Goal: Information Seeking & Learning: Learn about a topic

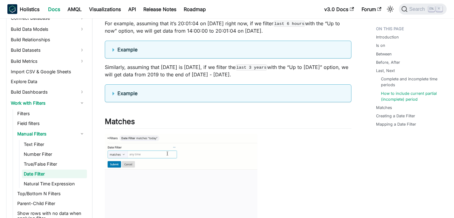
scroll to position [1274, 0]
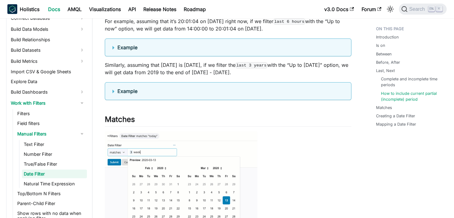
click at [129, 51] on b "Example" at bounding box center [128, 47] width 20 height 6
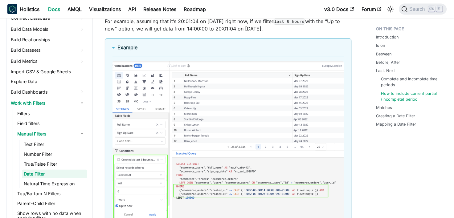
click at [129, 51] on b "Example" at bounding box center [128, 47] width 20 height 6
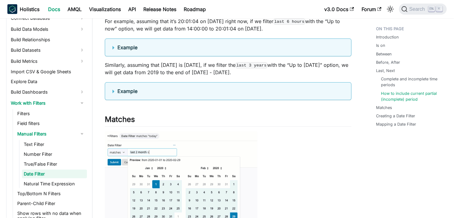
scroll to position [639, 0]
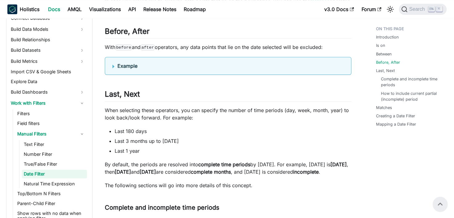
click at [46, 174] on link "Date Filter" at bounding box center [54, 174] width 65 height 9
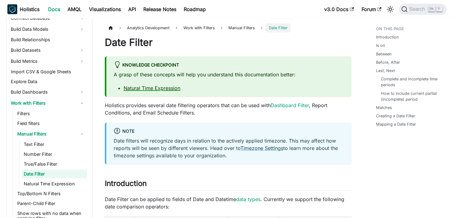
click at [168, 85] on link "Natural Time Expression" at bounding box center [152, 88] width 57 height 6
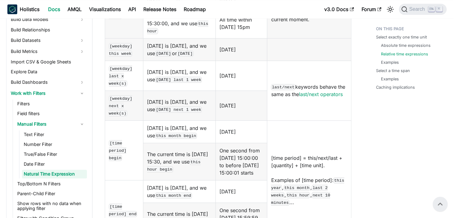
scroll to position [690, 0]
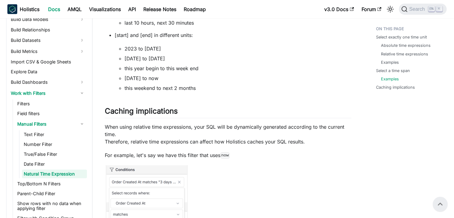
scroll to position [1637, 0]
